Goal: Find specific page/section: Find specific page/section

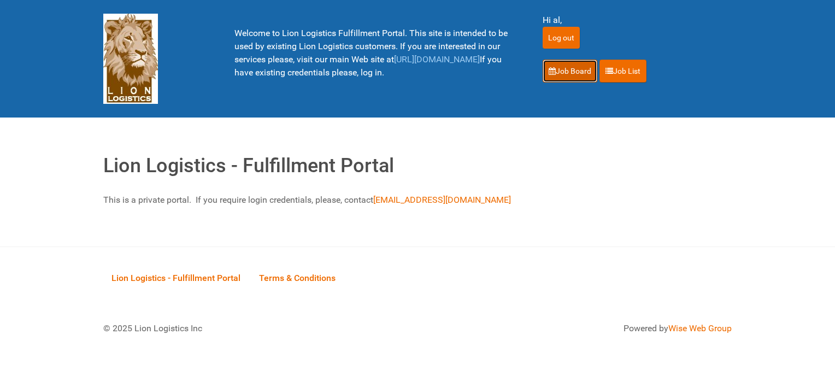
click at [571, 69] on link "Job Board" at bounding box center [570, 71] width 55 height 23
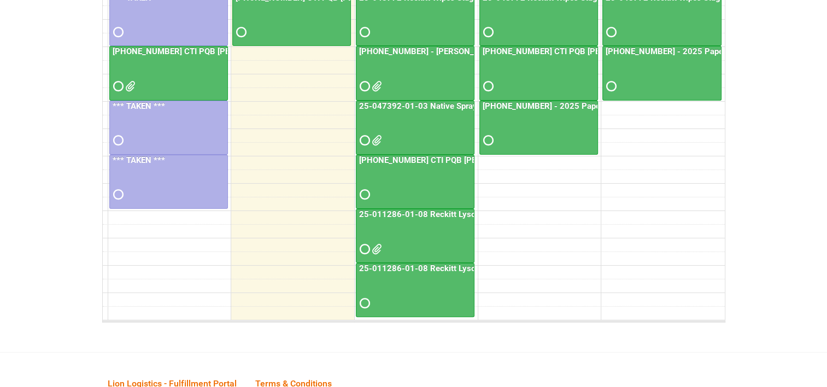
scroll to position [219, 0]
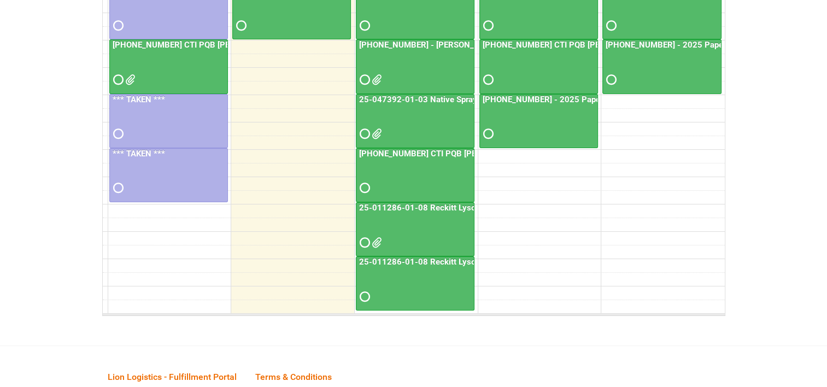
click at [424, 258] on link "25-011286-01-08 Reckitt Lysol Laundry Scented - photos for QC" at bounding box center [478, 262] width 243 height 10
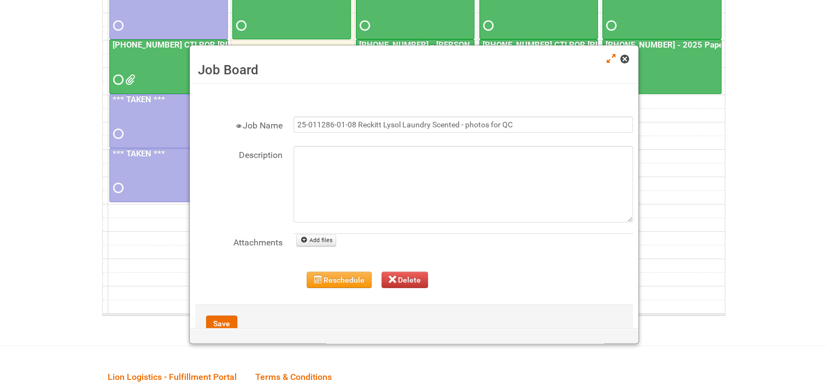
click at [628, 60] on span at bounding box center [624, 59] width 8 height 8
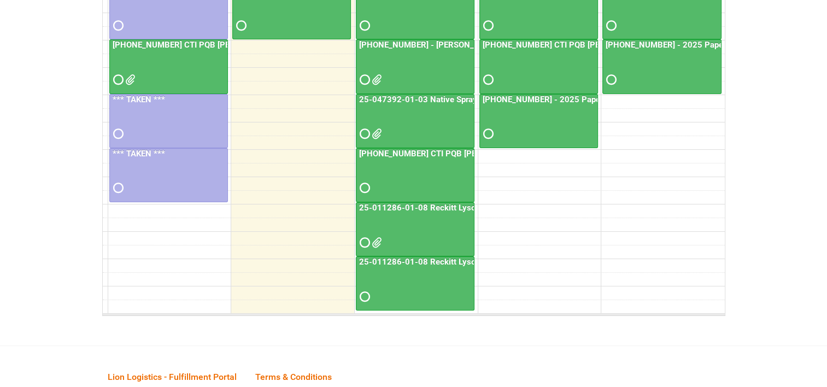
click at [459, 206] on link "25-011286-01-08 Reckitt Lysol Laundry Scented" at bounding box center [450, 208] width 186 height 10
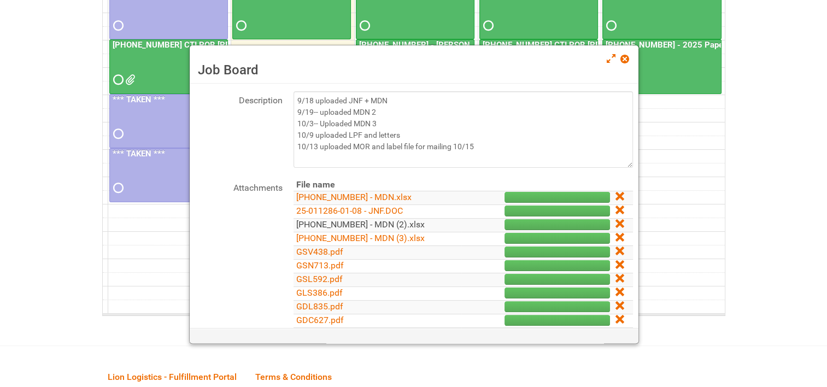
scroll to position [164, 0]
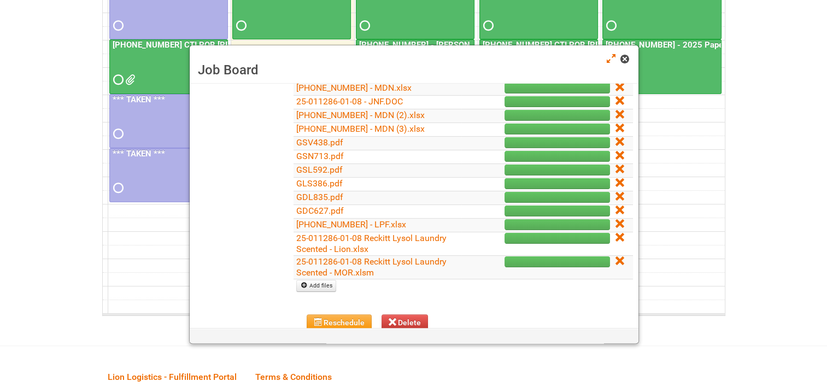
click at [628, 59] on span at bounding box center [624, 59] width 8 height 8
